Goal: Information Seeking & Learning: Learn about a topic

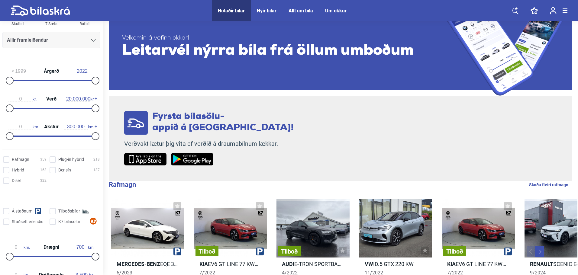
scroll to position [63, 0]
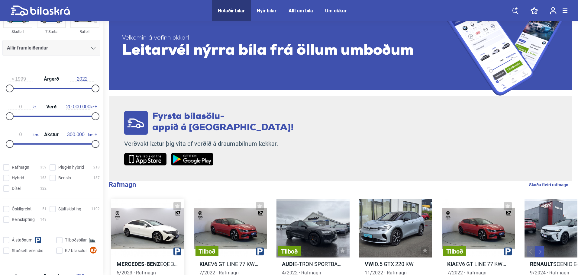
click at [162, 223] on div at bounding box center [147, 228] width 73 height 58
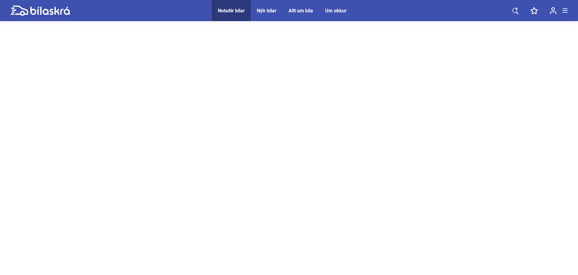
click at [232, 11] on div "Notaðir bílar" at bounding box center [231, 11] width 27 height 6
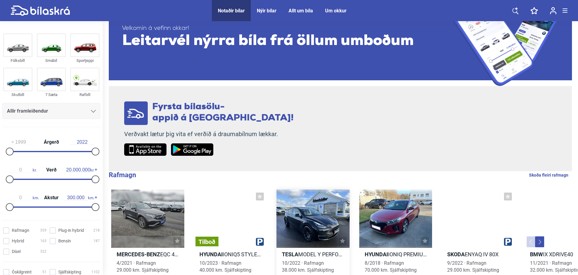
scroll to position [151, 0]
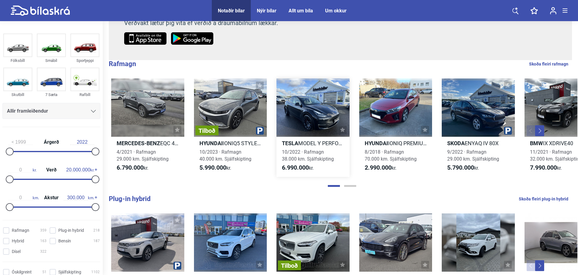
click at [313, 107] on div at bounding box center [312, 108] width 73 height 58
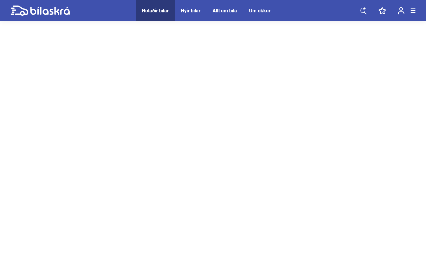
drag, startPoint x: 154, startPoint y: 12, endPoint x: 156, endPoint y: 15, distance: 3.5
click at [154, 12] on div "Notaðir bílar" at bounding box center [155, 11] width 27 height 6
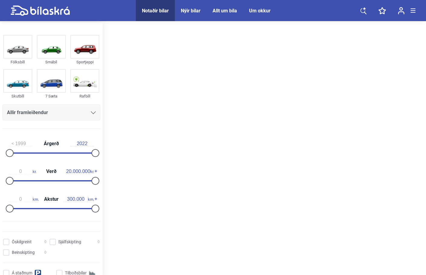
click at [199, 9] on div "Nýir bílar" at bounding box center [191, 11] width 20 height 6
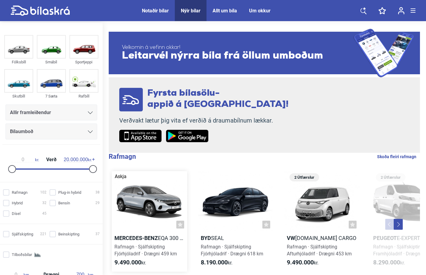
click at [135, 199] on div at bounding box center [150, 201] width 76 height 60
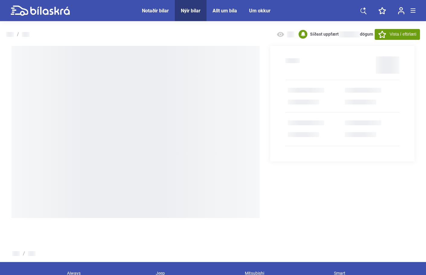
click at [156, 11] on div "Notaðir bílar" at bounding box center [155, 11] width 27 height 6
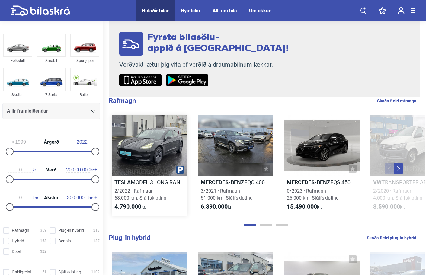
scroll to position [60, 0]
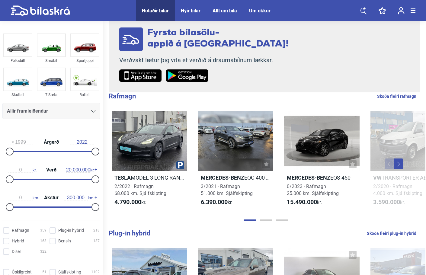
click at [42, 114] on span "Allir framleiðendur" at bounding box center [27, 111] width 41 height 8
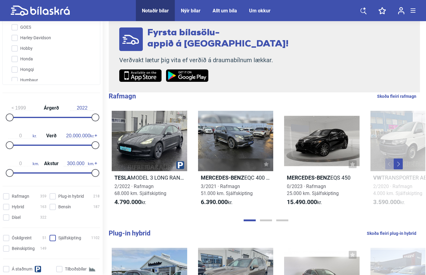
scroll to position [151, 0]
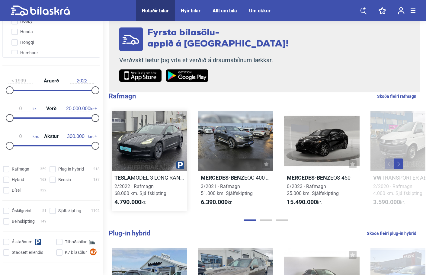
click at [156, 129] on div at bounding box center [150, 141] width 76 height 60
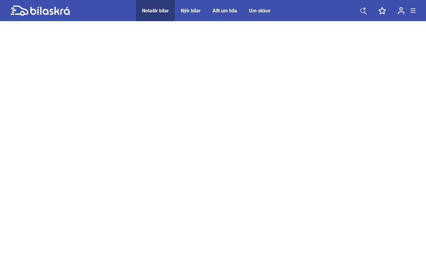
click at [160, 12] on div "Notaðir bílar" at bounding box center [155, 11] width 27 height 6
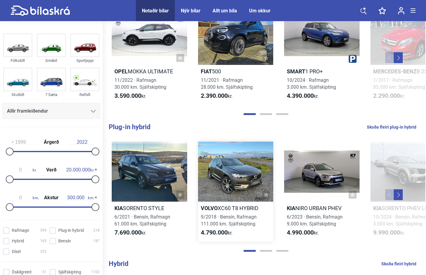
scroll to position [242, 0]
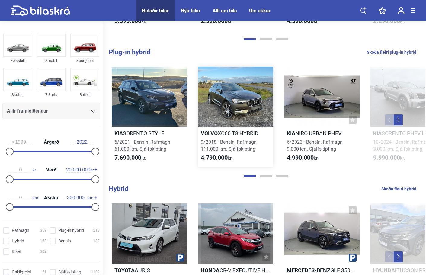
click at [267, 104] on div at bounding box center [236, 97] width 76 height 60
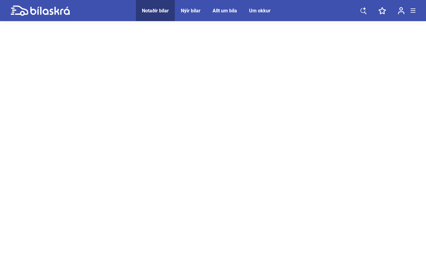
click at [194, 13] on div "Nýir bílar" at bounding box center [191, 11] width 20 height 6
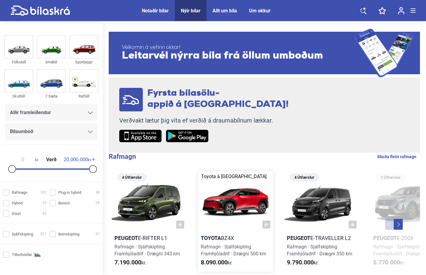
click at [244, 208] on div at bounding box center [236, 201] width 76 height 60
